Goal: Use online tool/utility

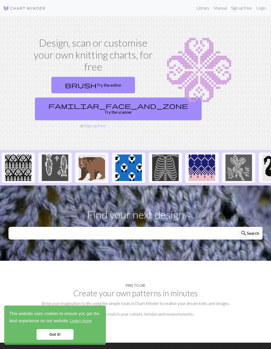
click at [110, 80] on link "brush Try the editor" at bounding box center [93, 85] width 84 height 16
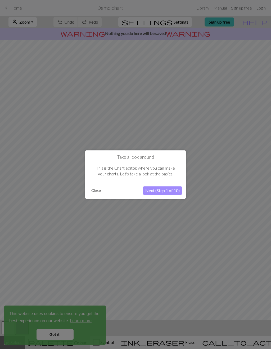
click at [260, 189] on div at bounding box center [135, 174] width 271 height 349
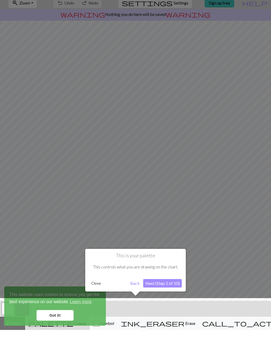
click at [161, 166] on div at bounding box center [135, 174] width 271 height 349
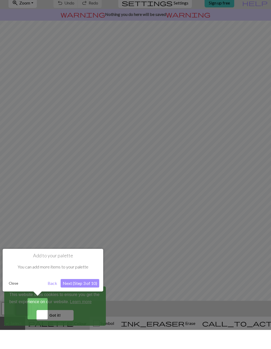
click at [188, 161] on div at bounding box center [135, 174] width 271 height 349
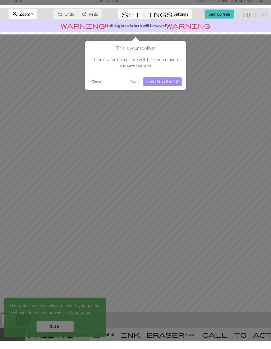
click at [198, 167] on div at bounding box center [135, 174] width 271 height 349
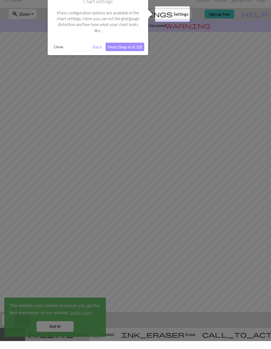
click at [206, 161] on div at bounding box center [135, 174] width 271 height 349
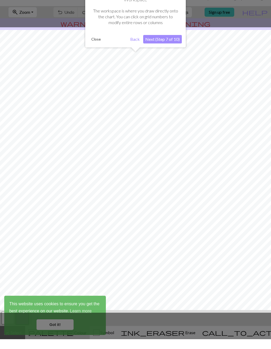
click at [206, 161] on div at bounding box center [135, 179] width 277 height 285
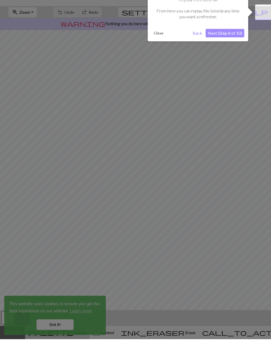
click at [209, 178] on div at bounding box center [135, 174] width 271 height 349
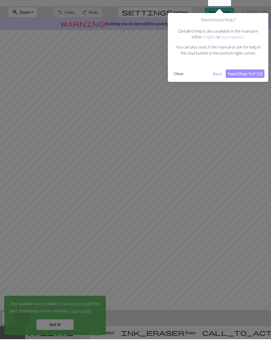
click at [209, 178] on div at bounding box center [135, 174] width 271 height 349
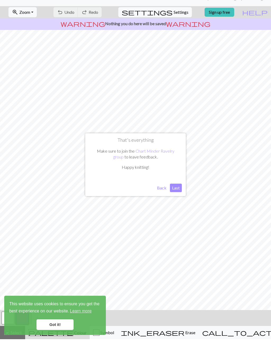
click at [160, 193] on button "Back" at bounding box center [162, 197] width 14 height 8
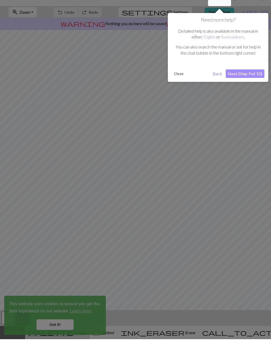
click at [181, 219] on div at bounding box center [135, 174] width 271 height 349
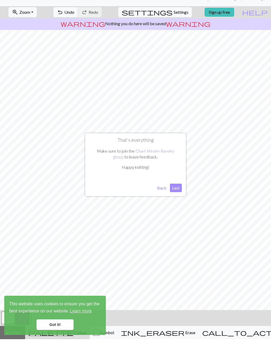
click at [179, 193] on button "Last" at bounding box center [176, 197] width 12 height 8
